Goal: Navigation & Orientation: Find specific page/section

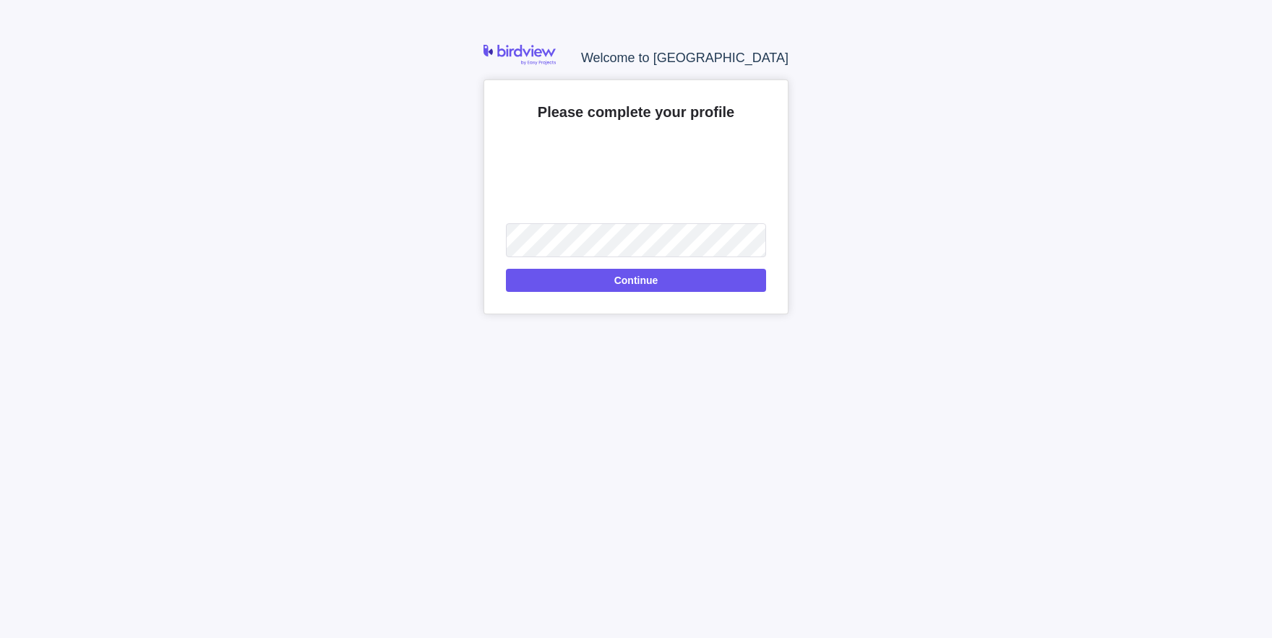
click at [610, 296] on div "Please complete your profile Upload Continue" at bounding box center [636, 197] width 305 height 235
click at [622, 292] on div "Please complete your profile Upload Continue" at bounding box center [636, 197] width 305 height 235
click at [637, 282] on span "Continue" at bounding box center [636, 280] width 44 height 17
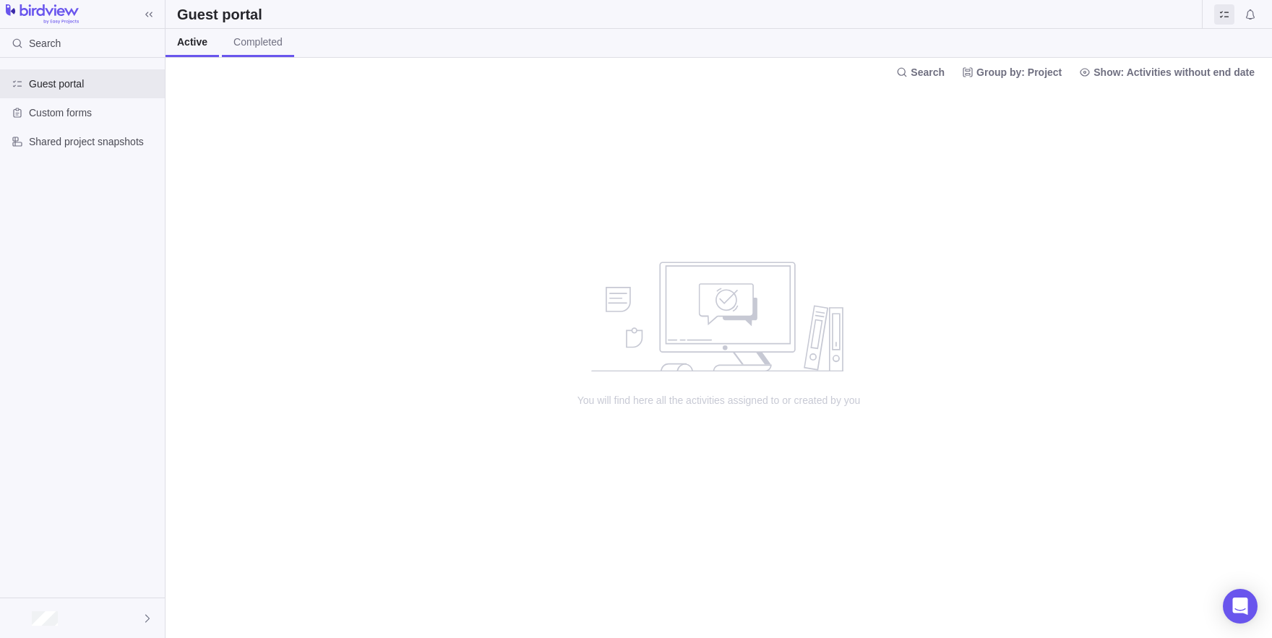
click at [283, 46] on span "Completed" at bounding box center [257, 42] width 49 height 14
click at [61, 632] on div at bounding box center [82, 618] width 165 height 40
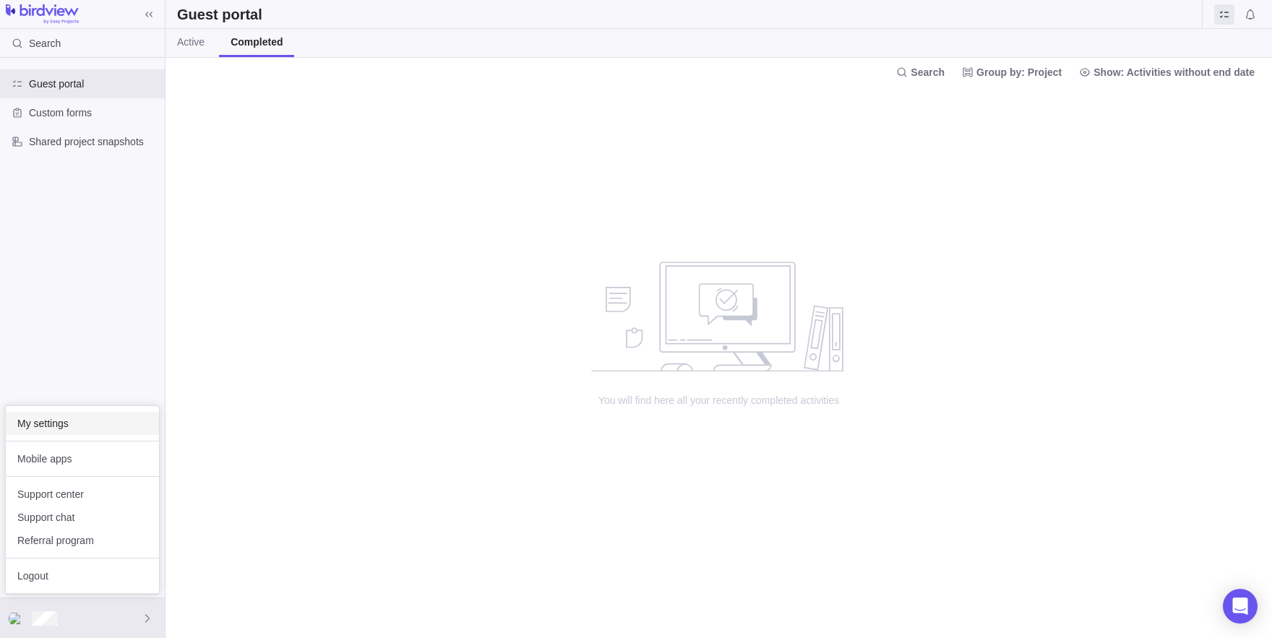
click at [54, 426] on span "My settings" at bounding box center [82, 423] width 130 height 14
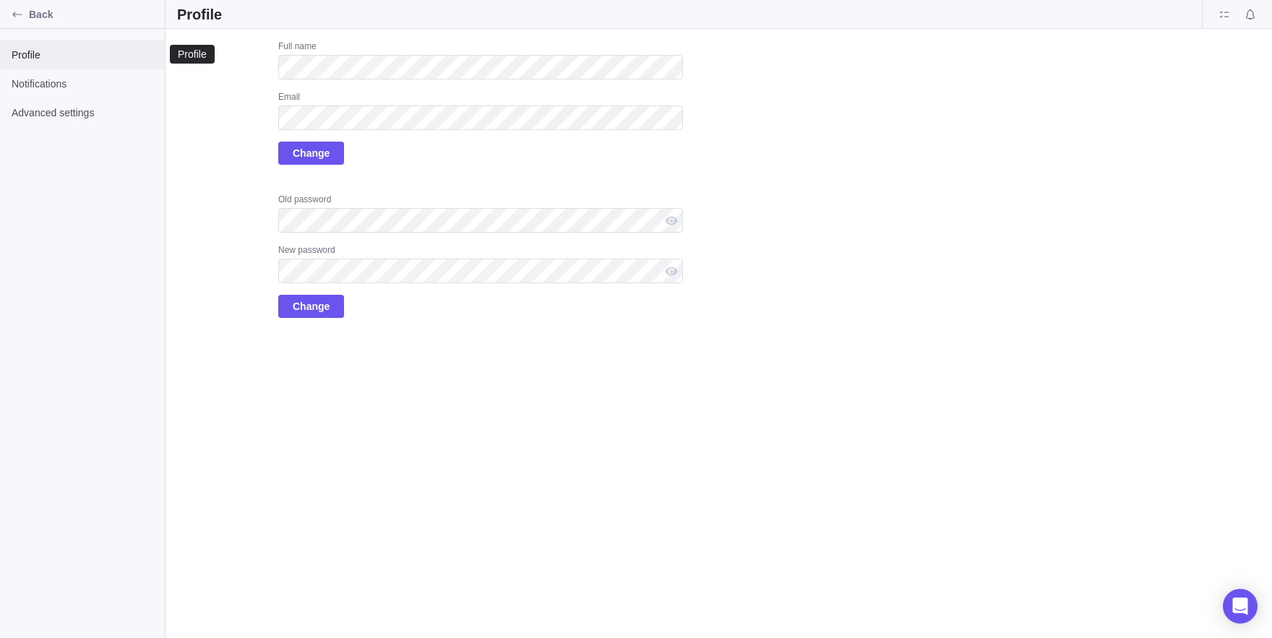
click at [59, 46] on div "Profile" at bounding box center [82, 54] width 165 height 29
click at [17, 7] on div "Back" at bounding box center [17, 14] width 23 height 23
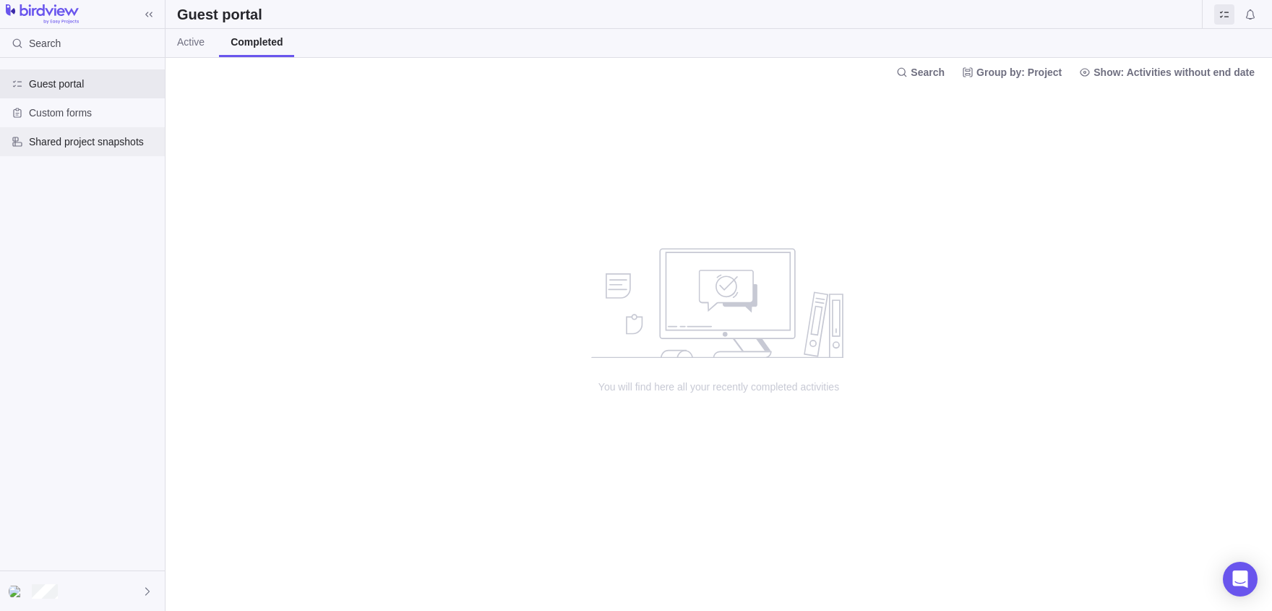
click at [66, 142] on span "Shared project snapshots" at bounding box center [94, 141] width 130 height 14
